Goal: Task Accomplishment & Management: Manage account settings

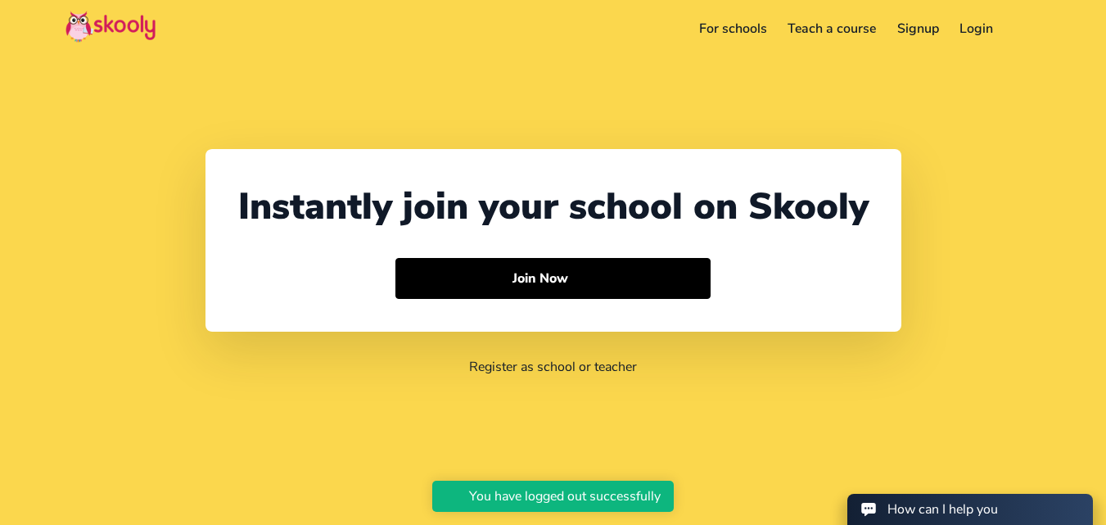
select select "91"
select select "[GEOGRAPHIC_DATA]"
select select "[GEOGRAPHIC_DATA]/[GEOGRAPHIC_DATA]"
click at [980, 25] on link "Login" at bounding box center [976, 29] width 55 height 26
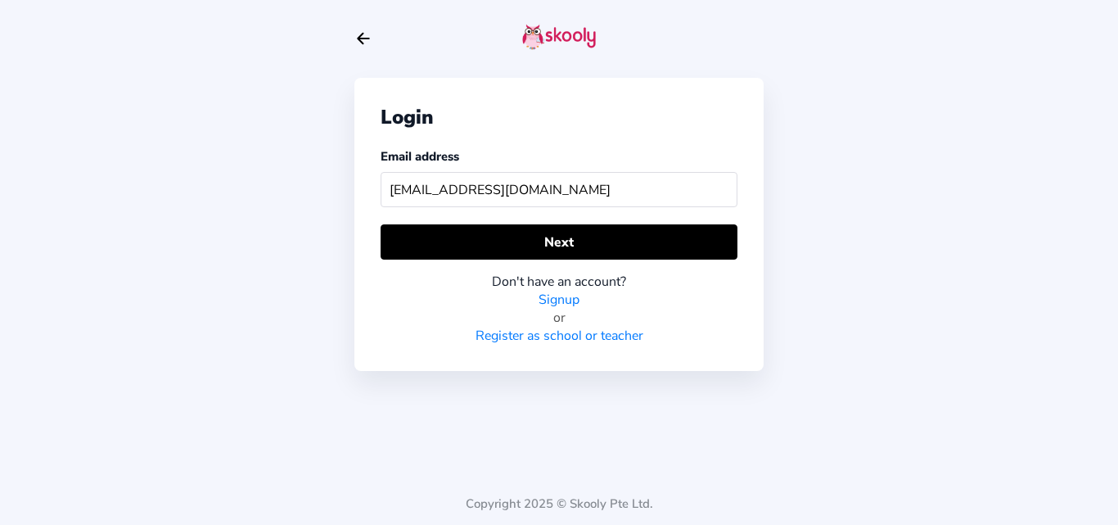
type input "skoolyacademy@gmail.com"
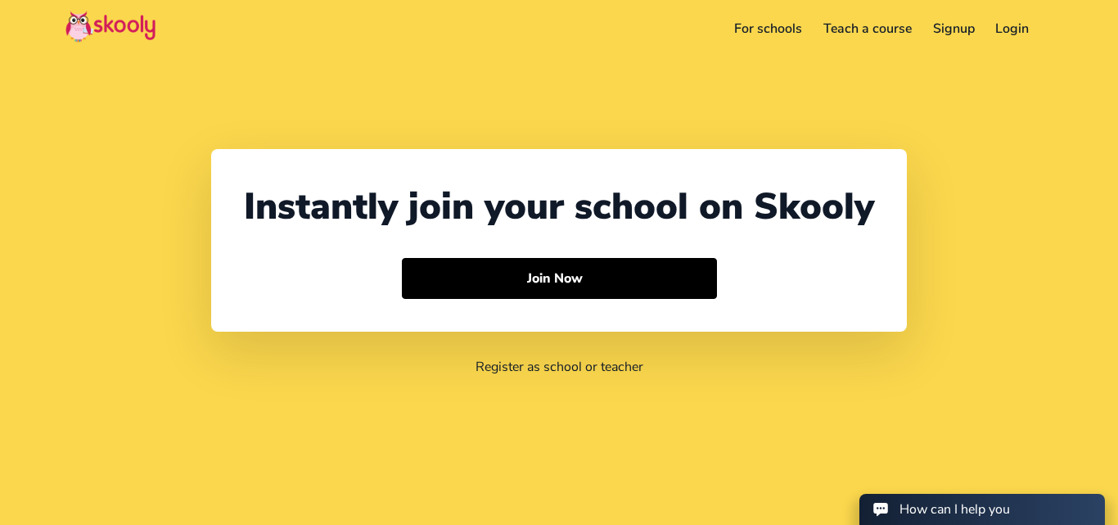
select select "91"
select select "[GEOGRAPHIC_DATA]"
select select "[GEOGRAPHIC_DATA]/[GEOGRAPHIC_DATA]"
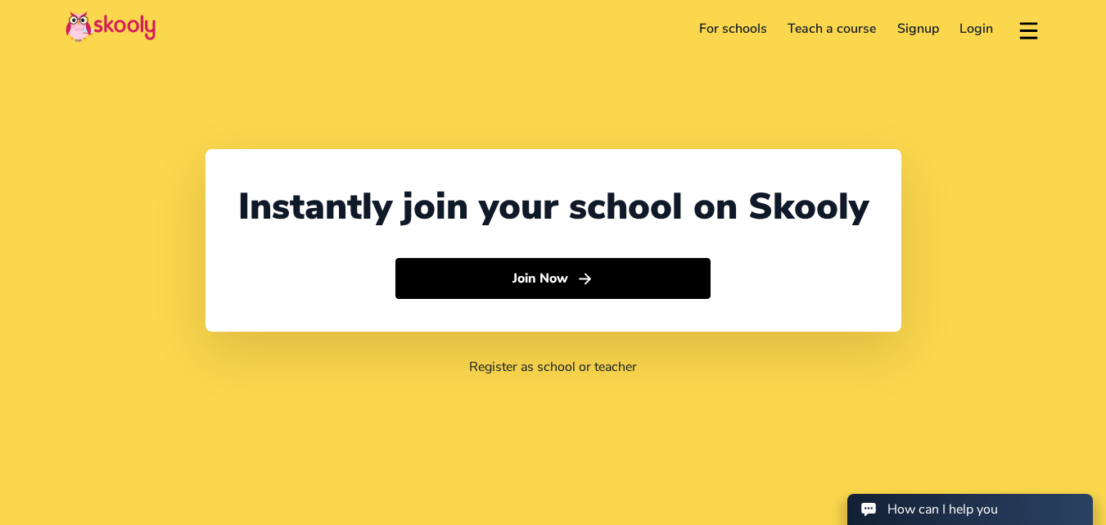
select select "91"
select select "[GEOGRAPHIC_DATA]"
select select "[GEOGRAPHIC_DATA]/[GEOGRAPHIC_DATA]"
